Goal: Navigation & Orientation: Find specific page/section

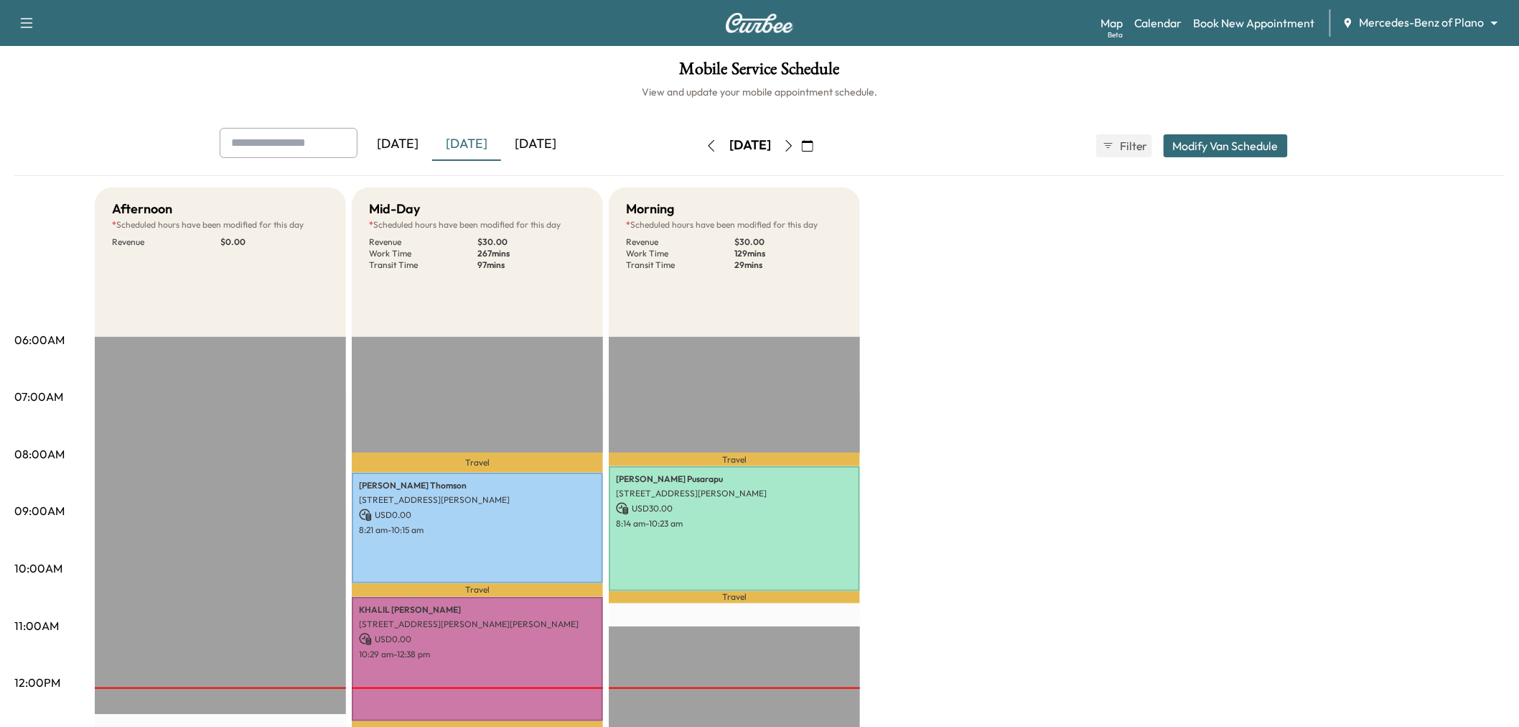
click at [814, 141] on icon "button" at bounding box center [807, 145] width 11 height 11
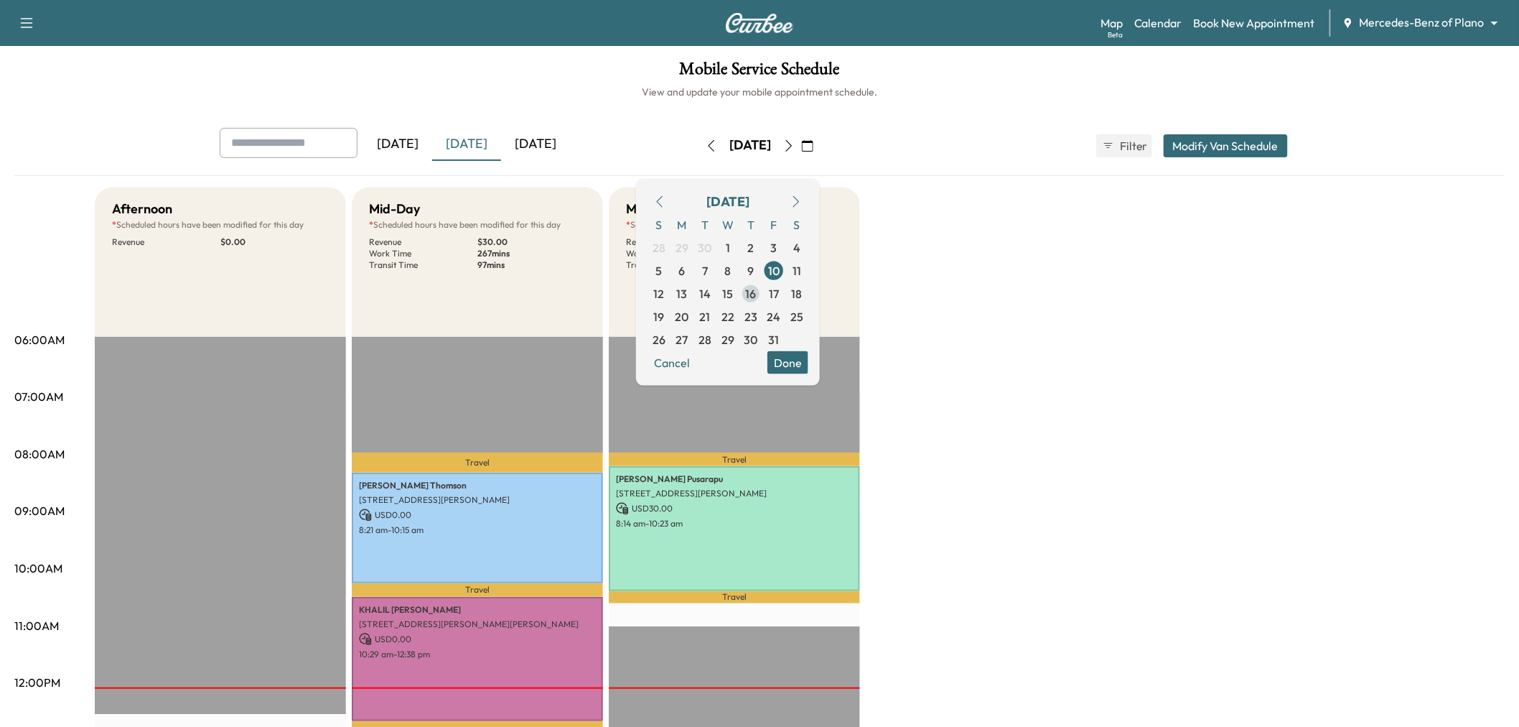
click at [763, 290] on span "16" at bounding box center [751, 292] width 23 height 23
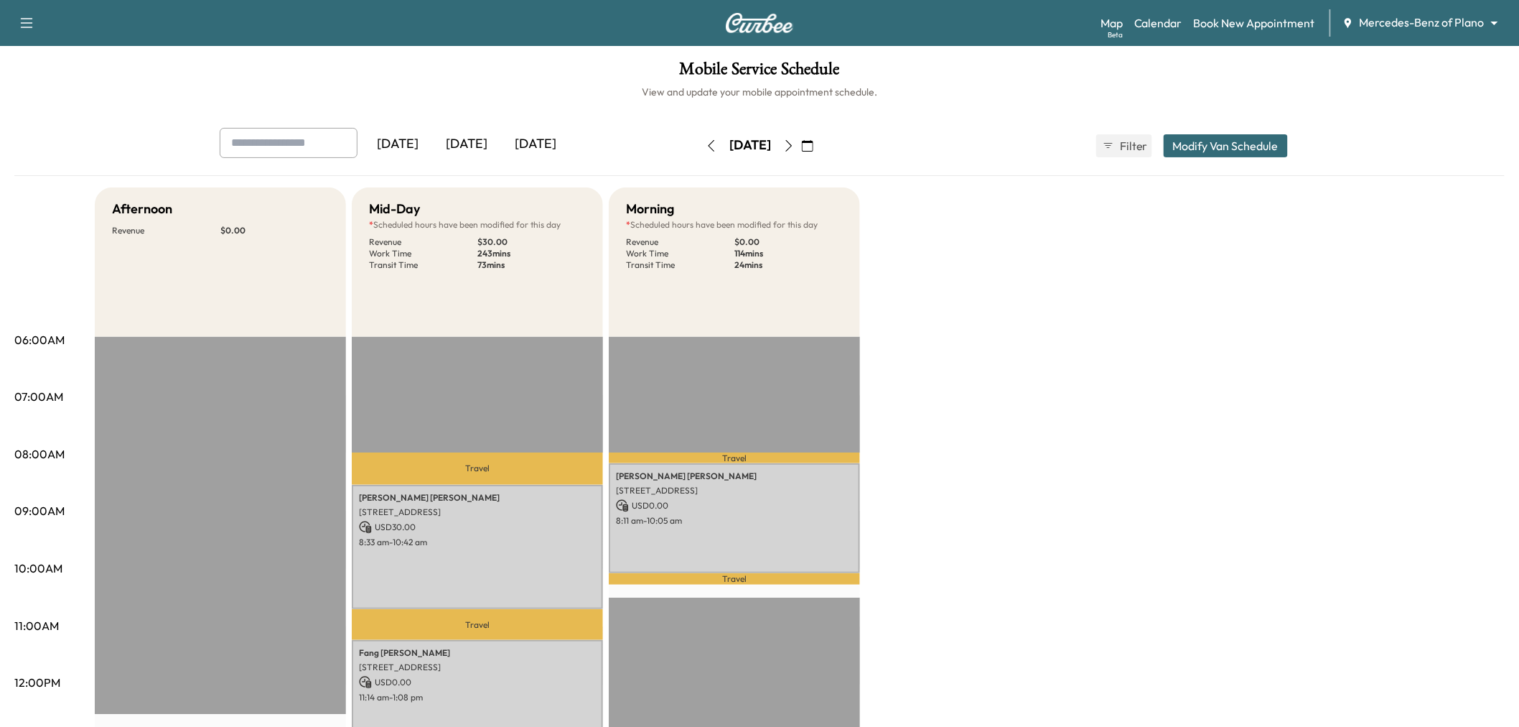
click at [1053, 294] on div "Afternoon Revenue $ 0.00 Mid-Day * Scheduled hours have been modified for this …" at bounding box center [800, 725] width 1410 height 1077
click at [795, 140] on icon "button" at bounding box center [788, 145] width 11 height 11
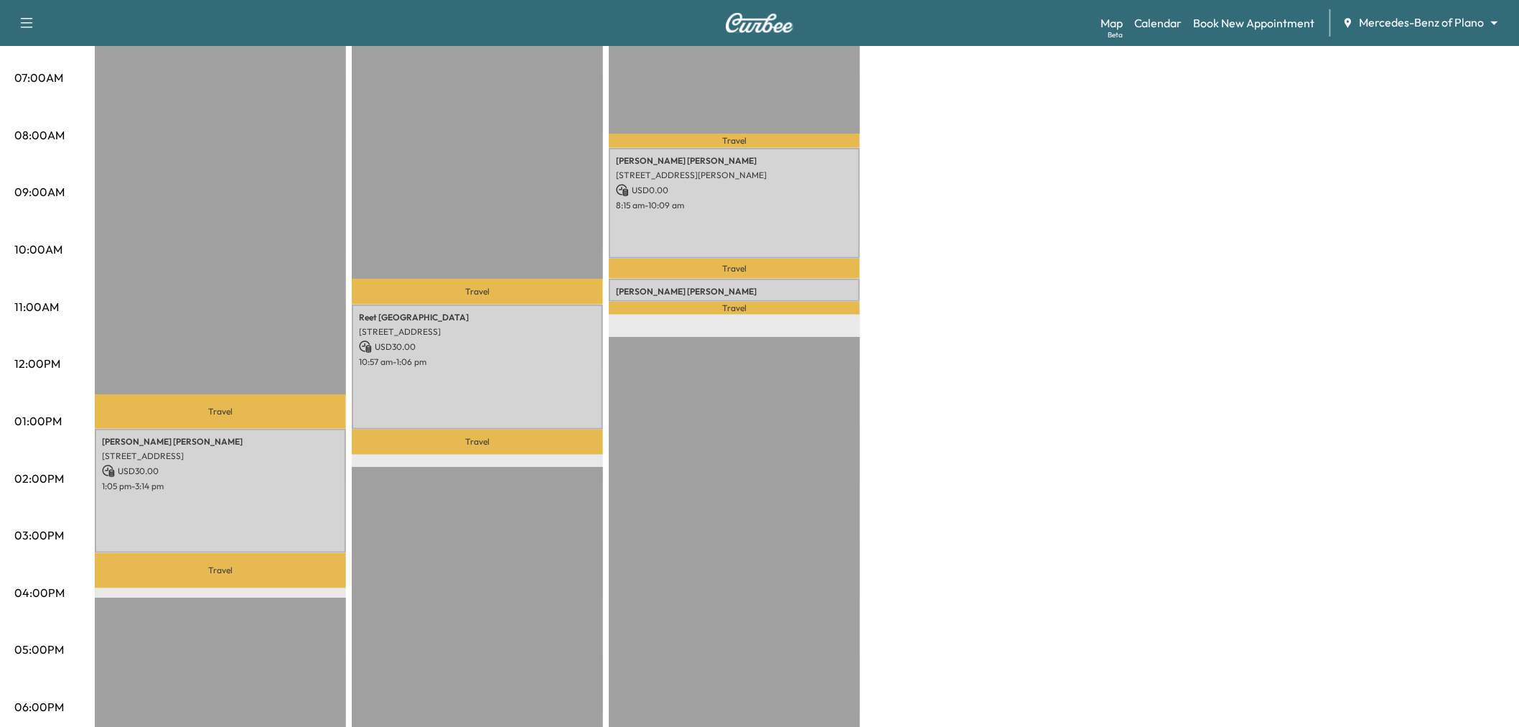
scroll to position [159, 0]
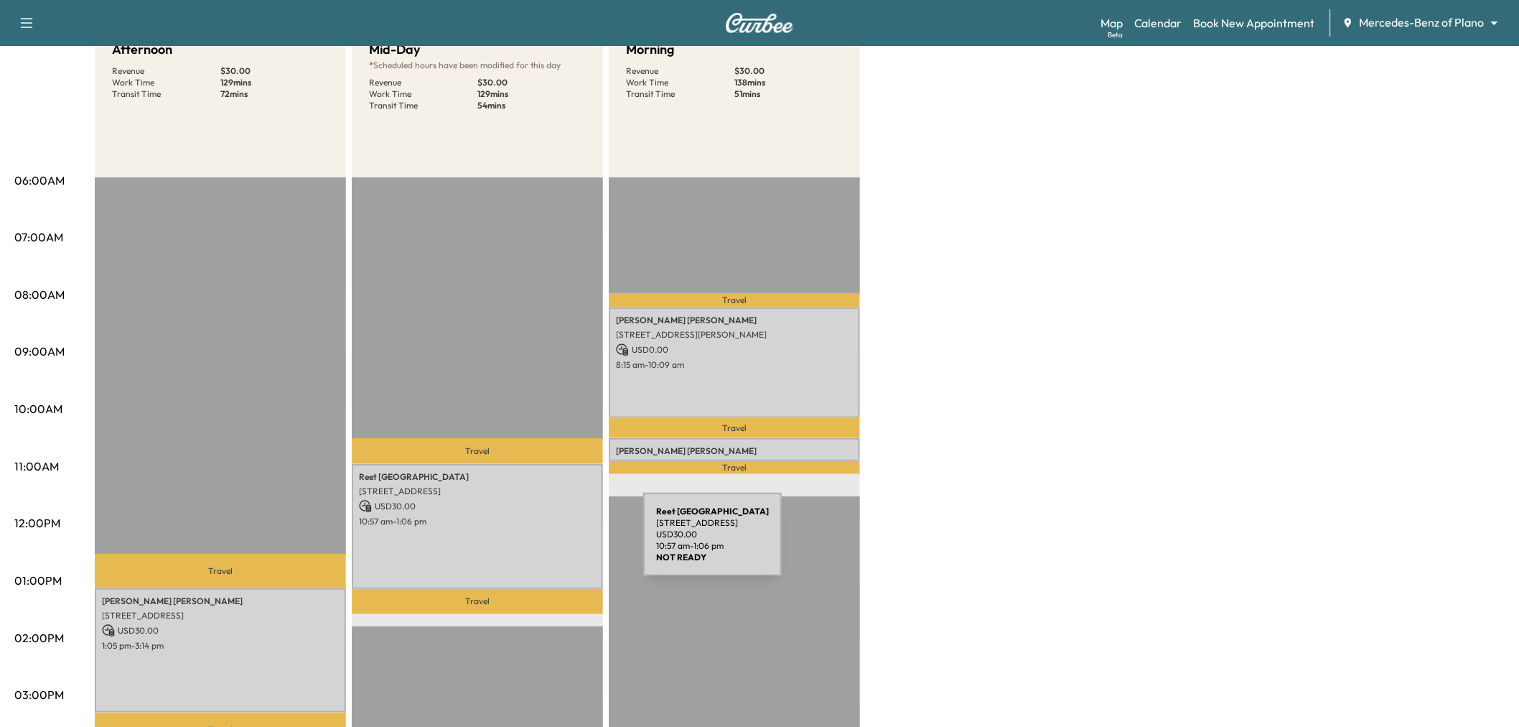
click at [536, 543] on div "[PERSON_NAME][GEOGRAPHIC_DATA] [STREET_ADDRESS] USD 30.00 10:57 am - 1:06 pm" at bounding box center [477, 526] width 251 height 125
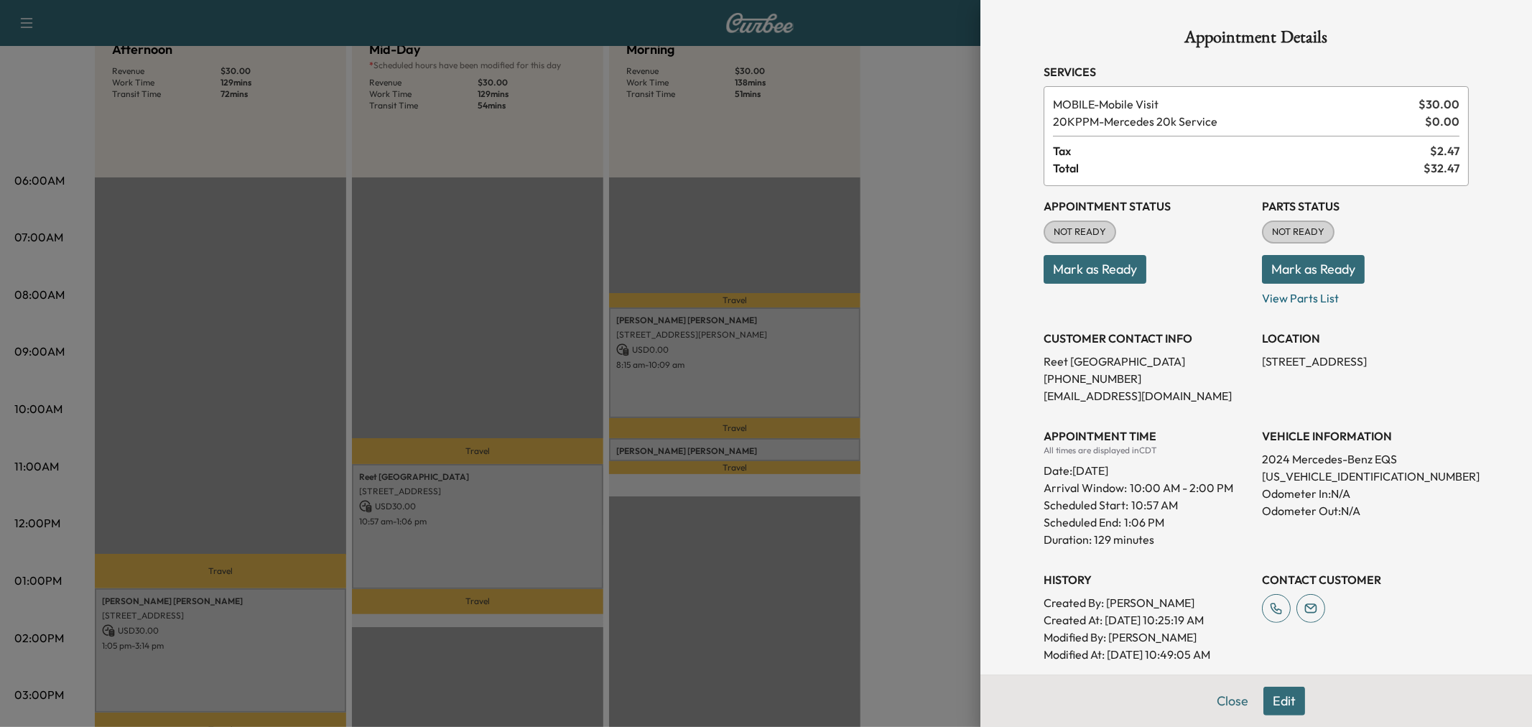
click at [536, 543] on div at bounding box center [766, 363] width 1532 height 727
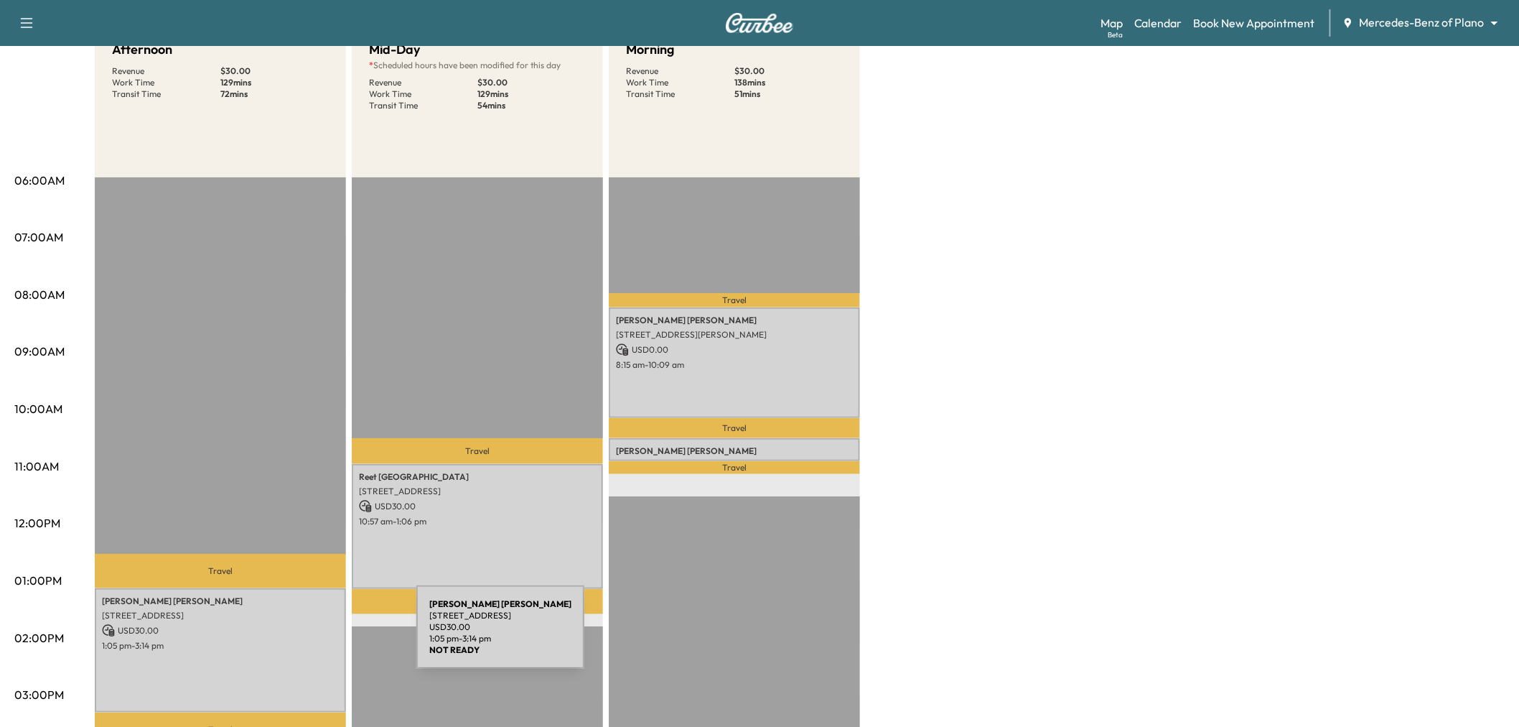
click at [309, 640] on p "1:05 pm - 3:14 pm" at bounding box center [220, 645] width 237 height 11
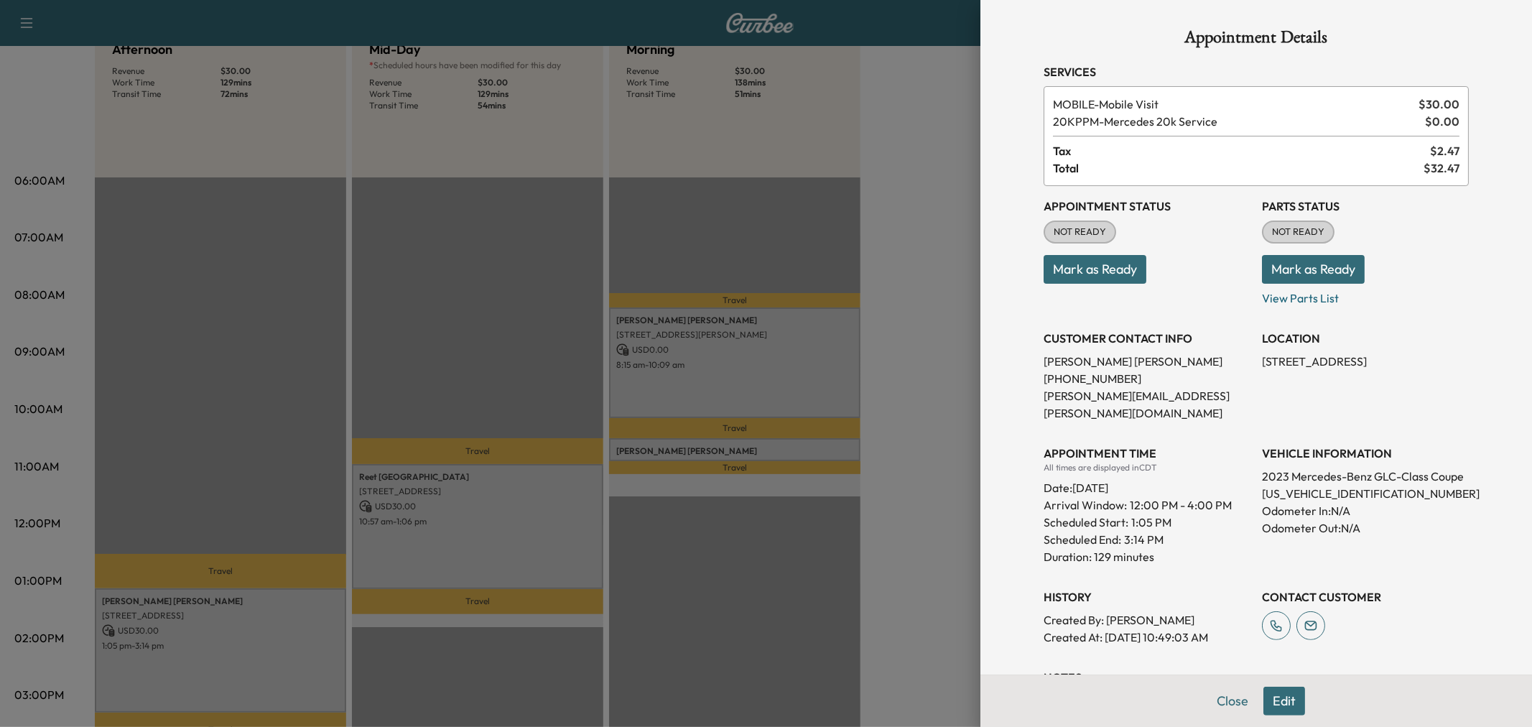
click at [307, 635] on div at bounding box center [766, 363] width 1532 height 727
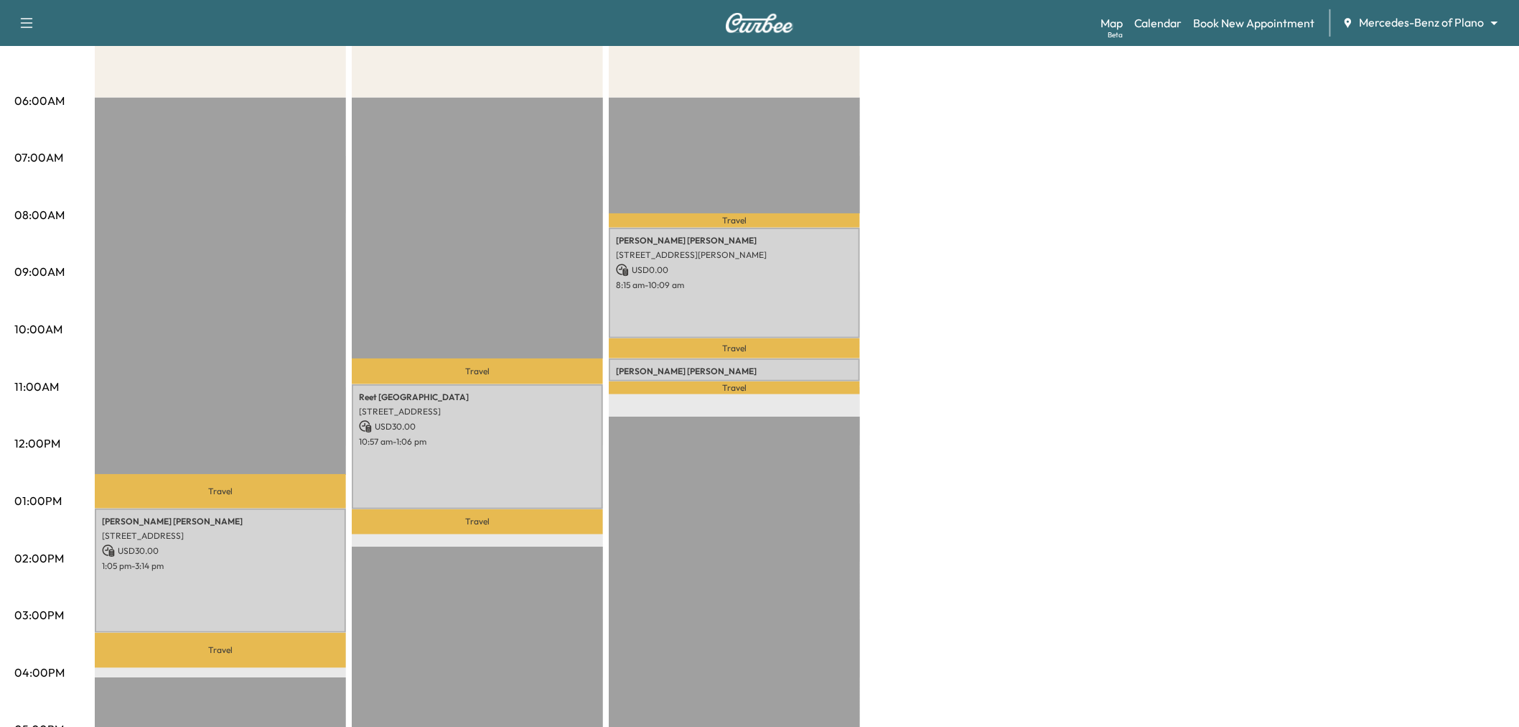
scroll to position [80, 0]
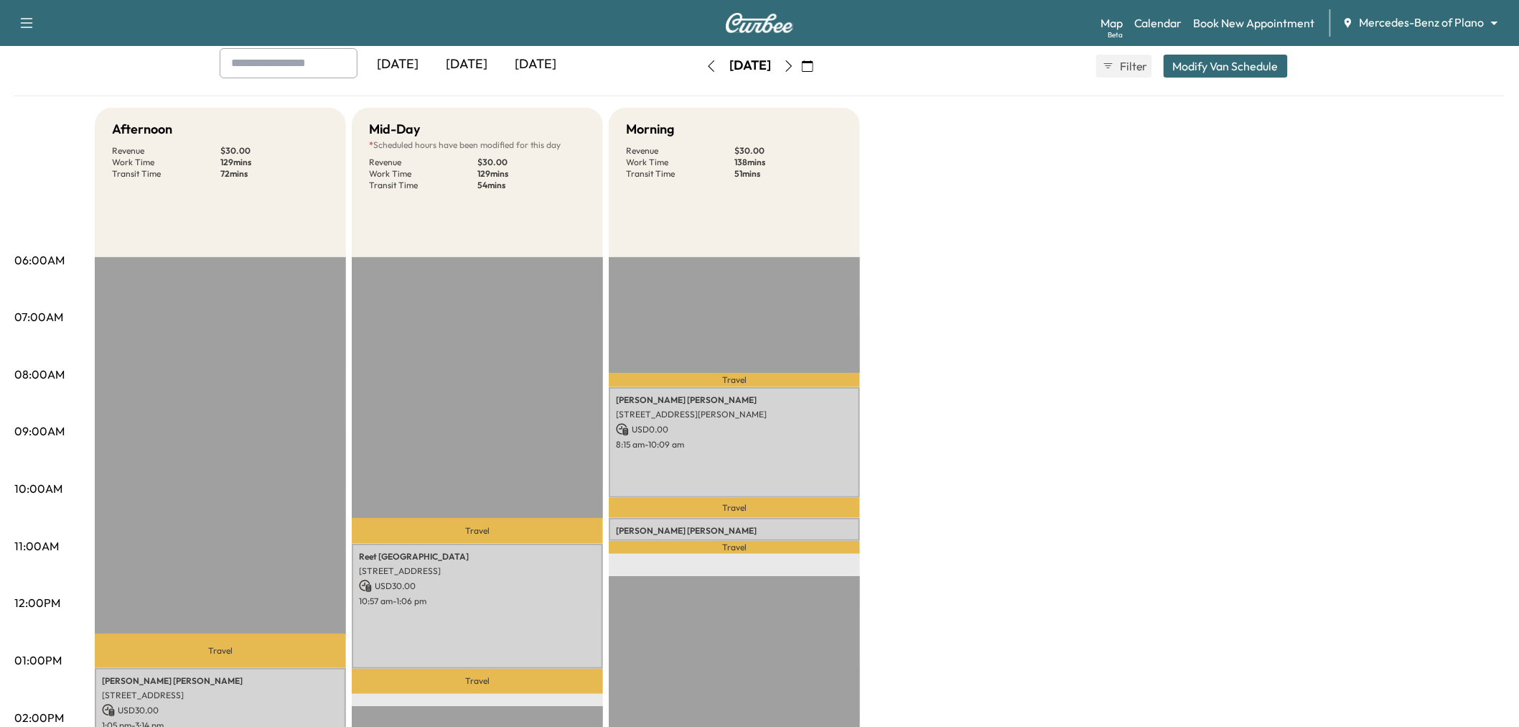
click at [706, 69] on icon "button" at bounding box center [711, 65] width 11 height 11
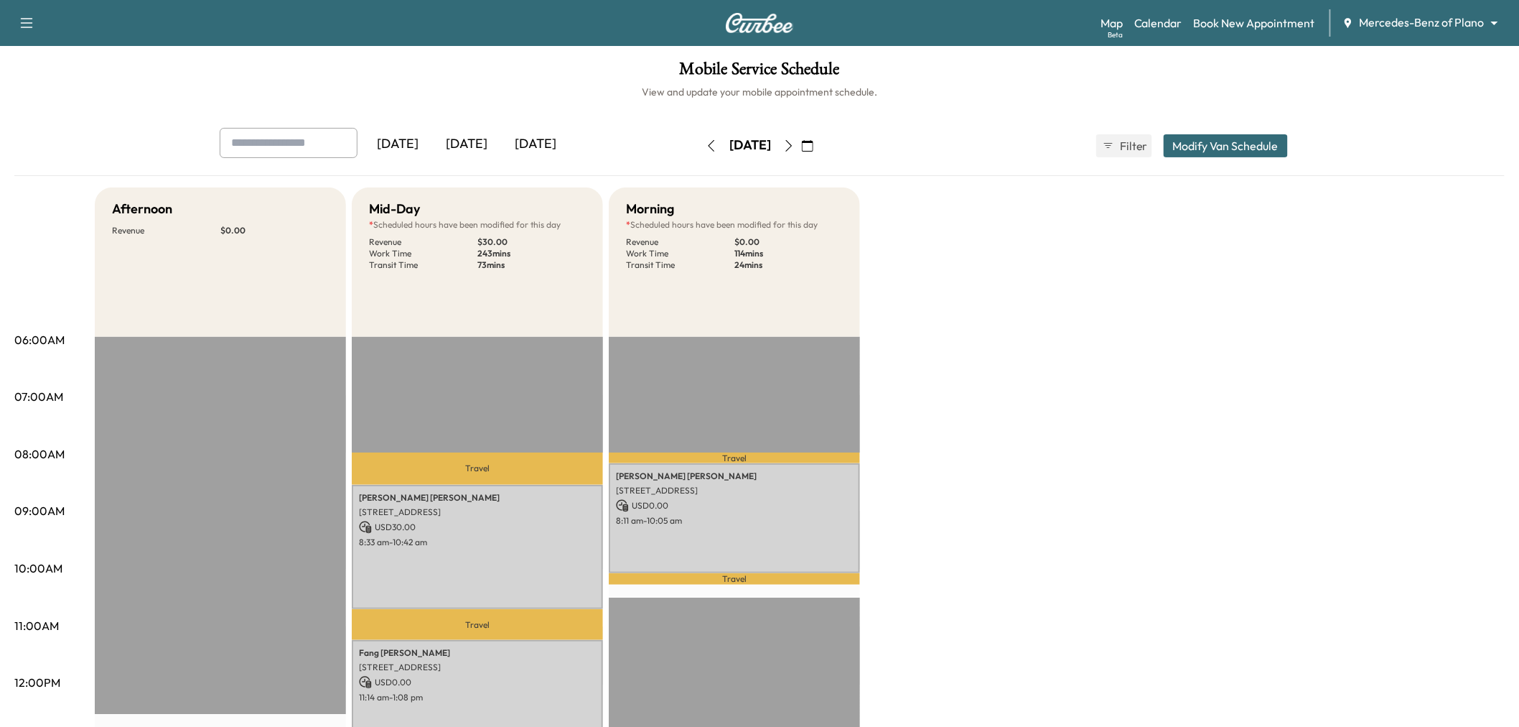
click at [699, 149] on button "button" at bounding box center [711, 145] width 24 height 23
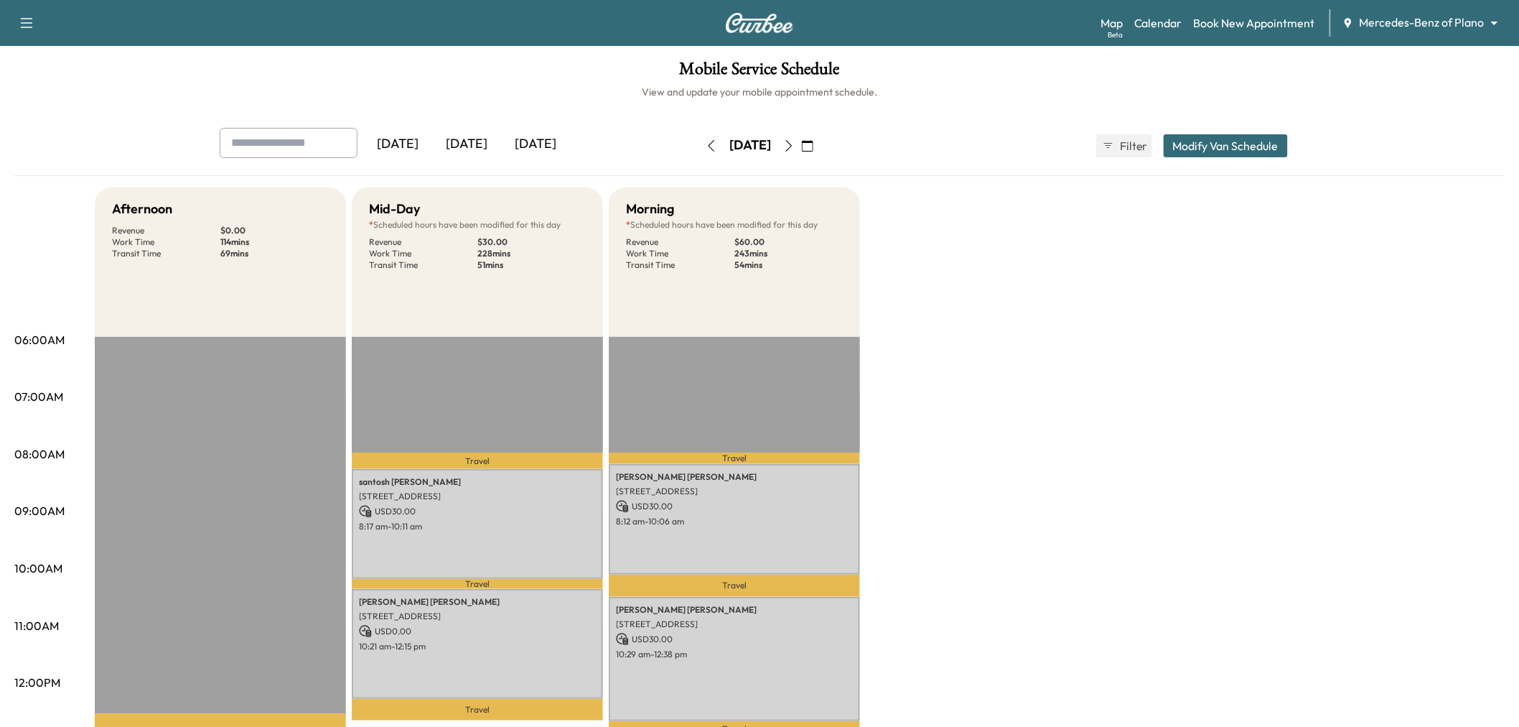
click at [706, 149] on icon "button" at bounding box center [711, 145] width 11 height 11
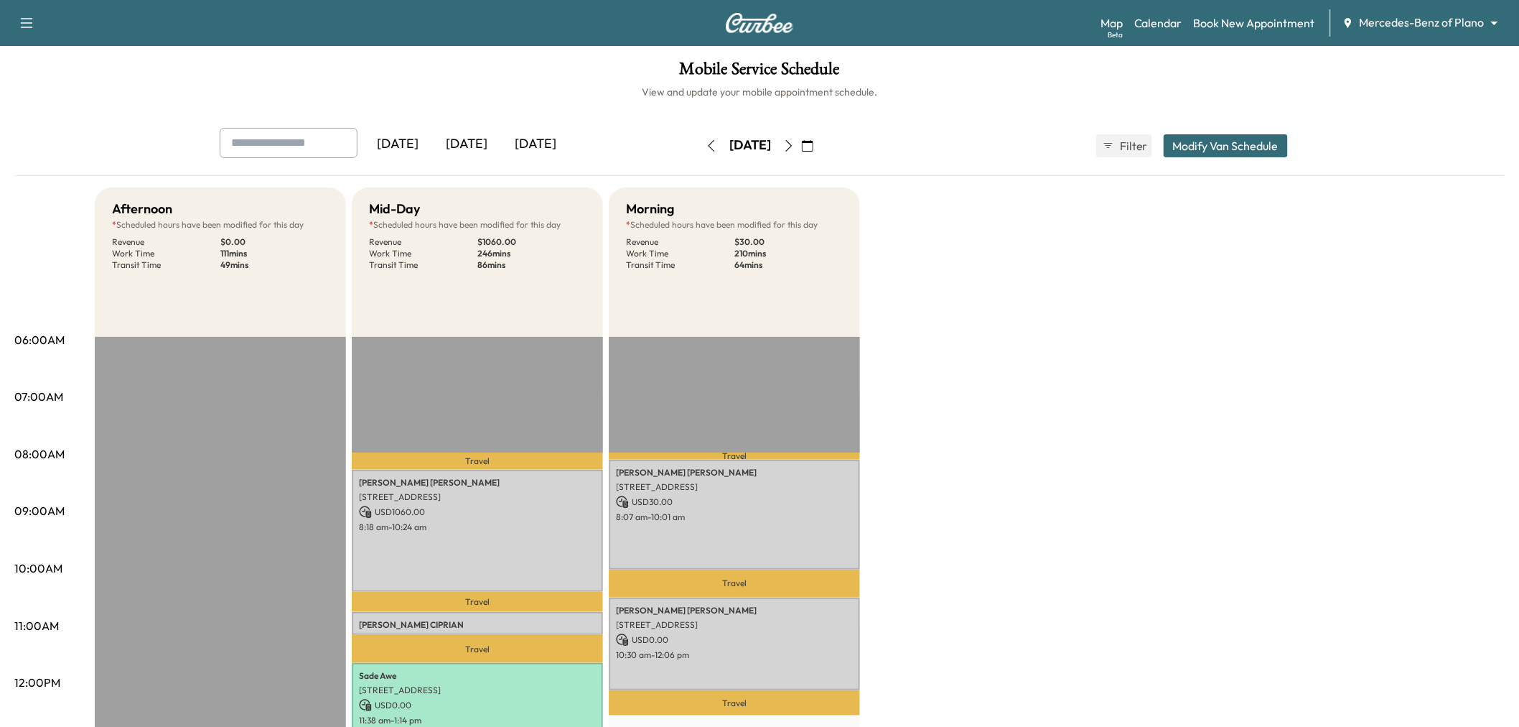
click at [968, 368] on div "Afternoon * Scheduled hours have been modified for this day Revenue $ 0.00 Work…" at bounding box center [800, 725] width 1410 height 1077
